Goal: Complete application form

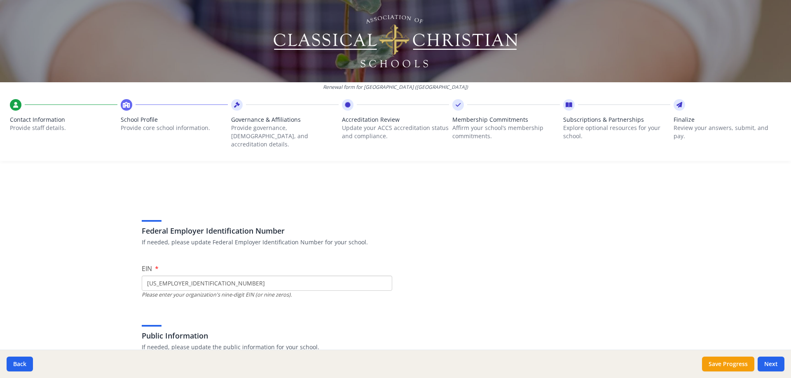
scroll to position [453, 0]
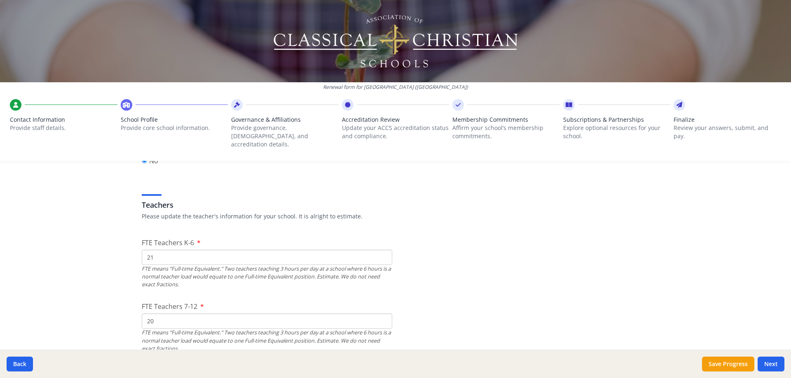
click at [175, 250] on input "21" at bounding box center [267, 257] width 250 height 15
type input "22"
click at [172, 314] on input "20" at bounding box center [267, 321] width 250 height 15
type input "2"
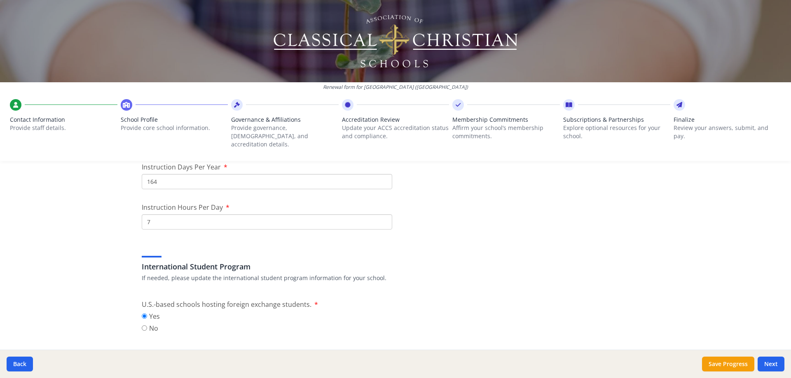
scroll to position [741, 0]
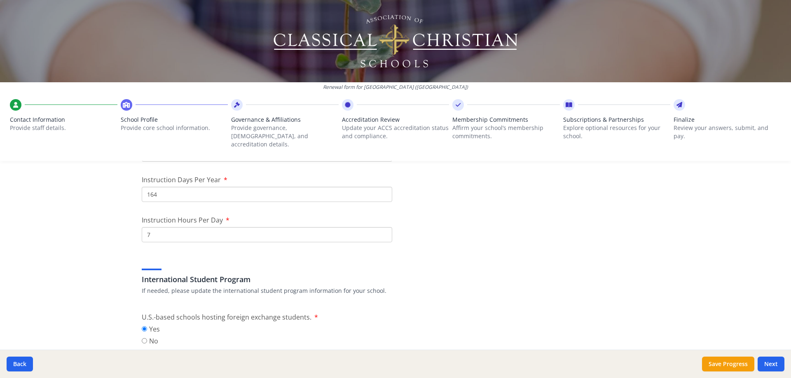
type input "19"
click at [194, 229] on input "7" at bounding box center [267, 234] width 250 height 15
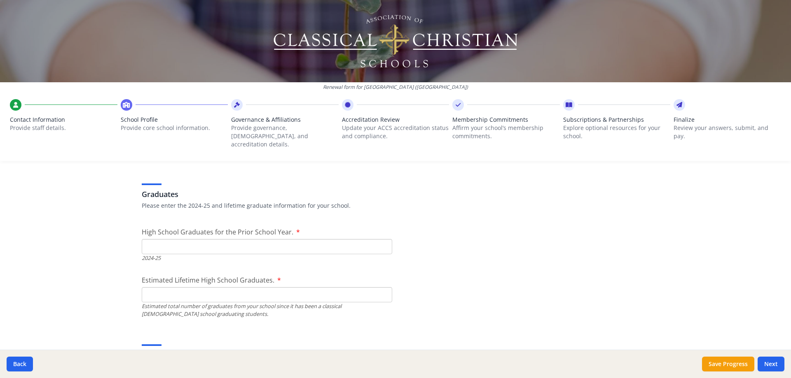
scroll to position [1153, 0]
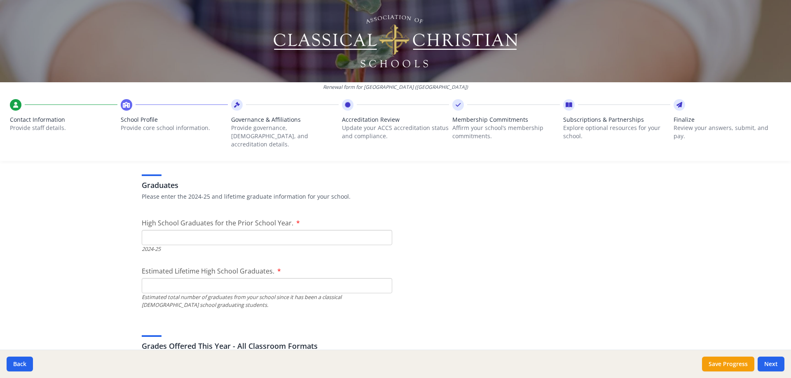
type input "8"
click at [381, 230] on input "1" at bounding box center [267, 237] width 250 height 15
type input "17"
click at [203, 279] on input "Estimated Lifetime High School Graduates." at bounding box center [267, 285] width 250 height 15
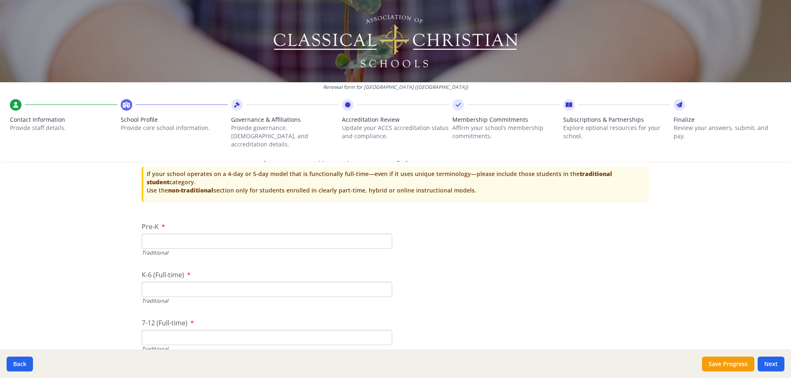
scroll to position [1688, 0]
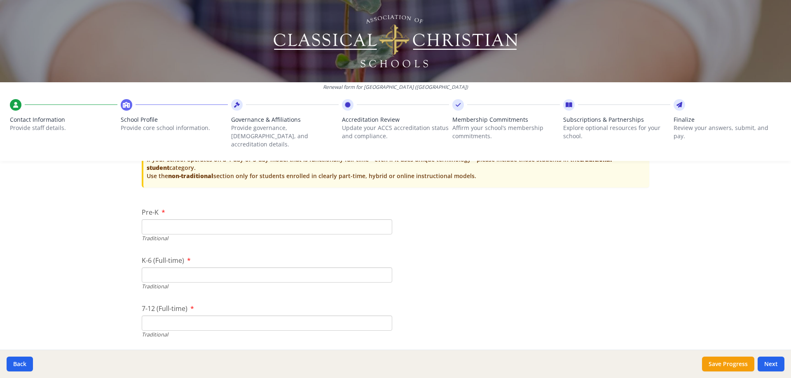
type input "348"
click at [195, 224] on input "Pre-K" at bounding box center [267, 226] width 250 height 15
type input "3"
click at [170, 220] on input "3" at bounding box center [267, 226] width 250 height 15
click at [170, 219] on input "Pre-K" at bounding box center [267, 226] width 250 height 15
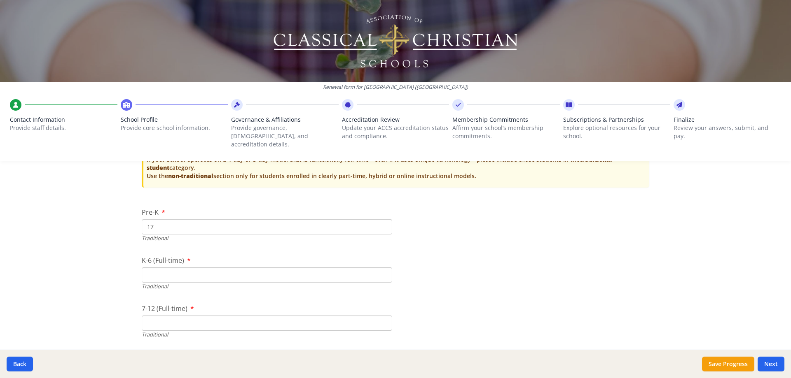
type input "17"
click at [183, 272] on input "K-6 (Full-time)" at bounding box center [267, 275] width 250 height 15
click at [160, 273] on input "K-6 (Full-time)" at bounding box center [267, 275] width 250 height 15
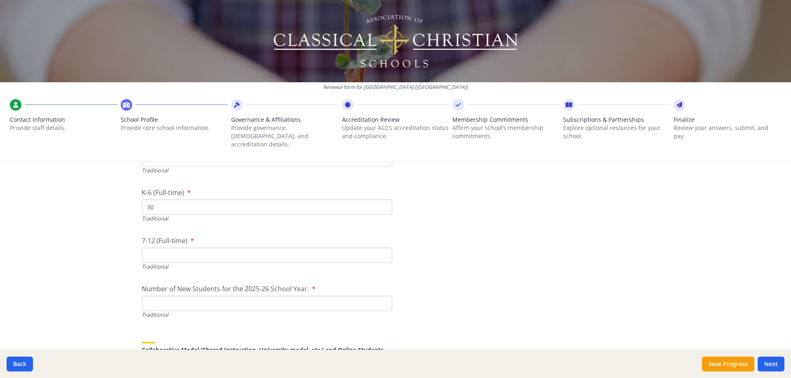
scroll to position [1770, 0]
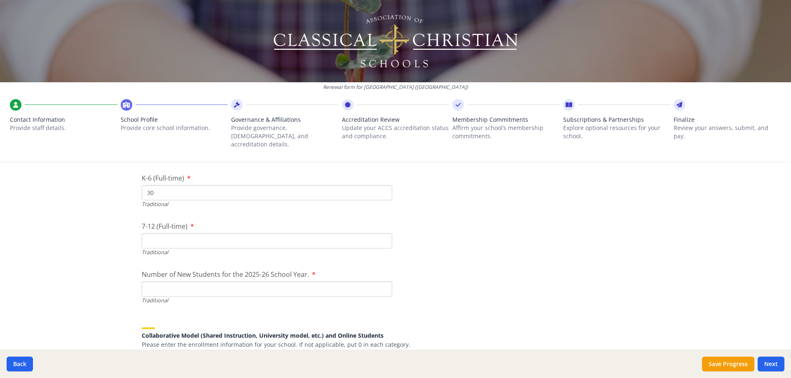
type input "30"
click at [215, 236] on input "7-12 (Full-time)" at bounding box center [267, 240] width 250 height 15
click at [188, 233] on input "7-12 (Full-time)" at bounding box center [267, 240] width 250 height 15
type input "184"
click at [265, 282] on input "Number of New Students for the 2025-26 School Year." at bounding box center [267, 289] width 250 height 15
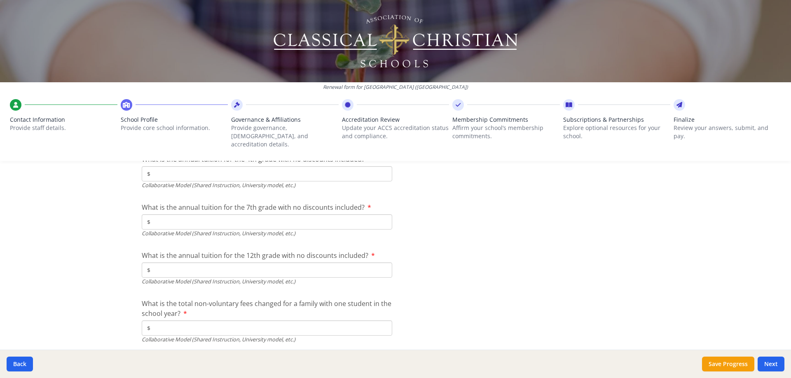
scroll to position [2697, 0]
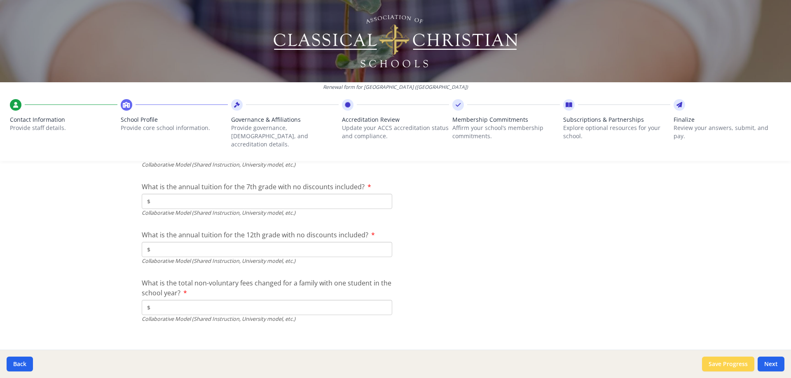
type input "62"
click at [721, 362] on button "Save Progress" at bounding box center [728, 364] width 52 height 15
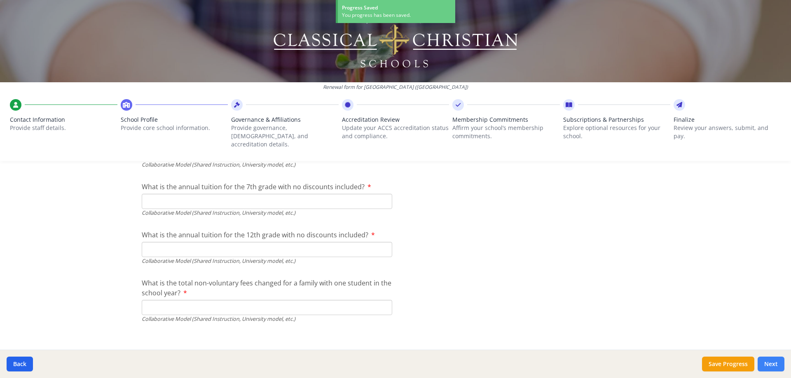
click at [772, 363] on button "Next" at bounding box center [770, 364] width 27 height 15
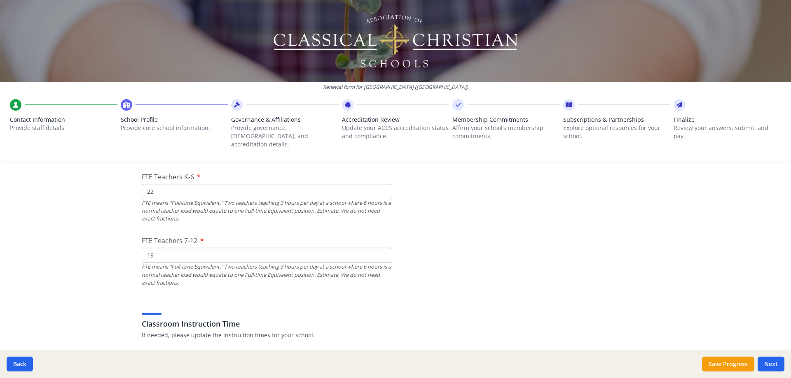
scroll to position [412, 0]
